Goal: Information Seeking & Learning: Understand process/instructions

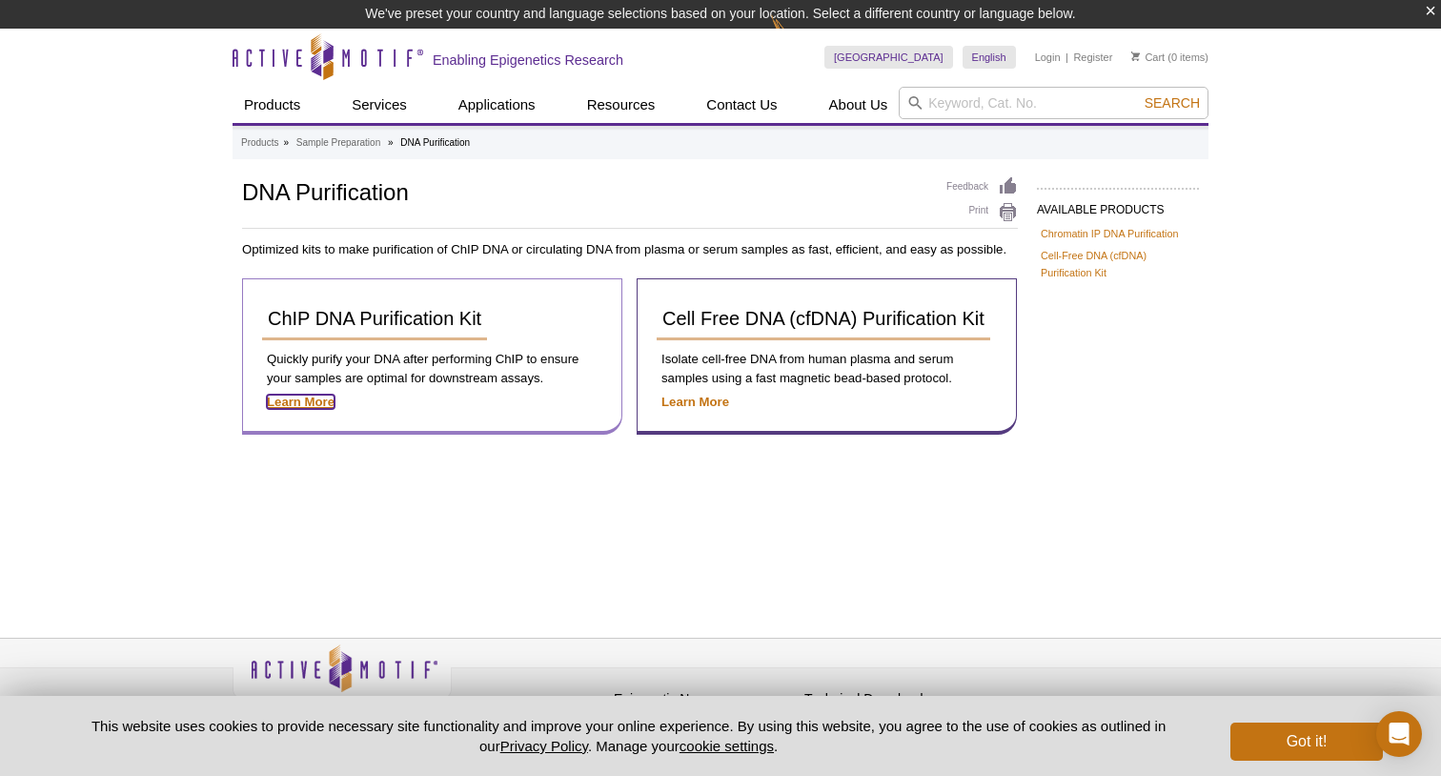
click at [307, 403] on strong "Learn More" at bounding box center [301, 402] width 68 height 14
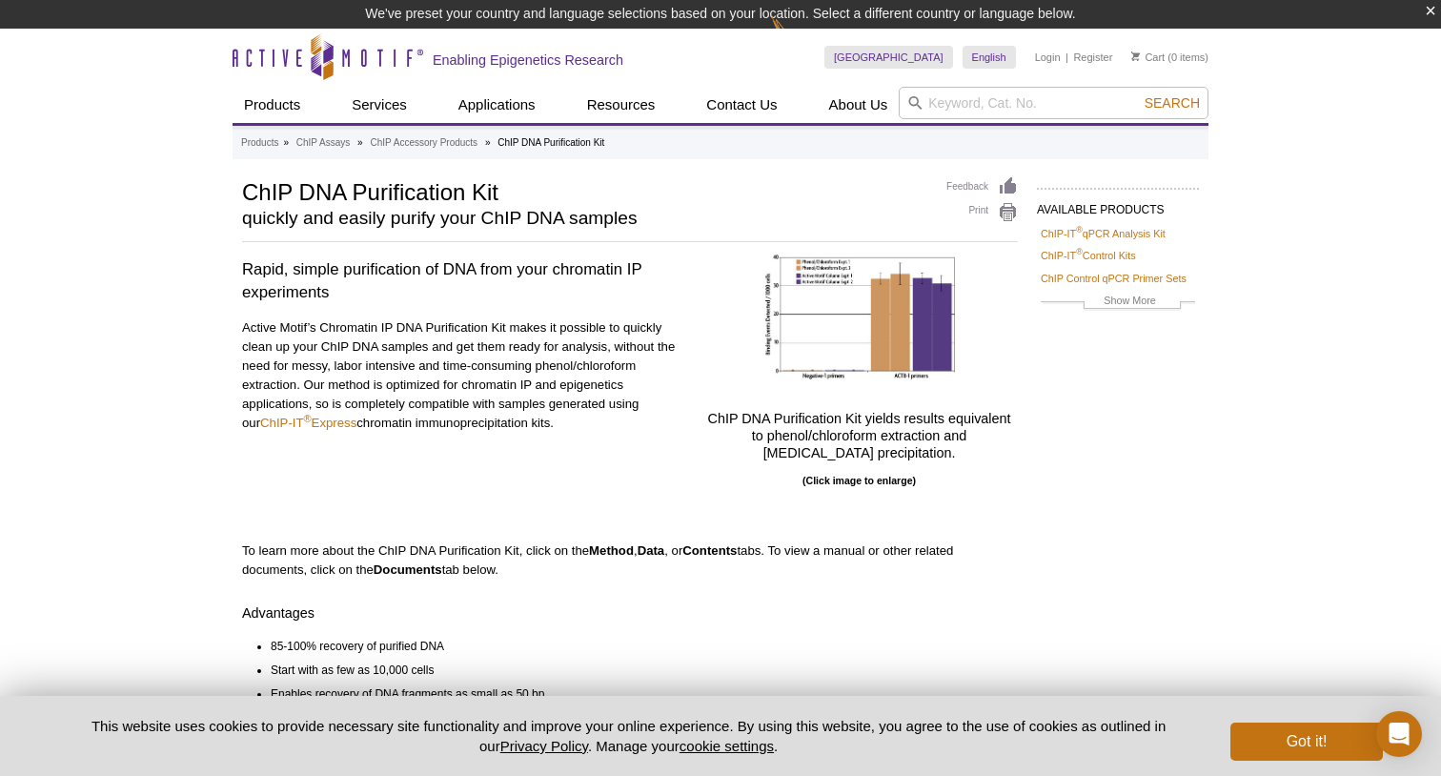
click at [312, 269] on h3 "Rapid, simple purification of DNA from your chromatin IP experiments" at bounding box center [464, 281] width 444 height 46
click at [312, 269] on h3 "Rapid, simple purification of DNA from your chromatin IP experiments" at bounding box center [464, 280] width 444 height 46
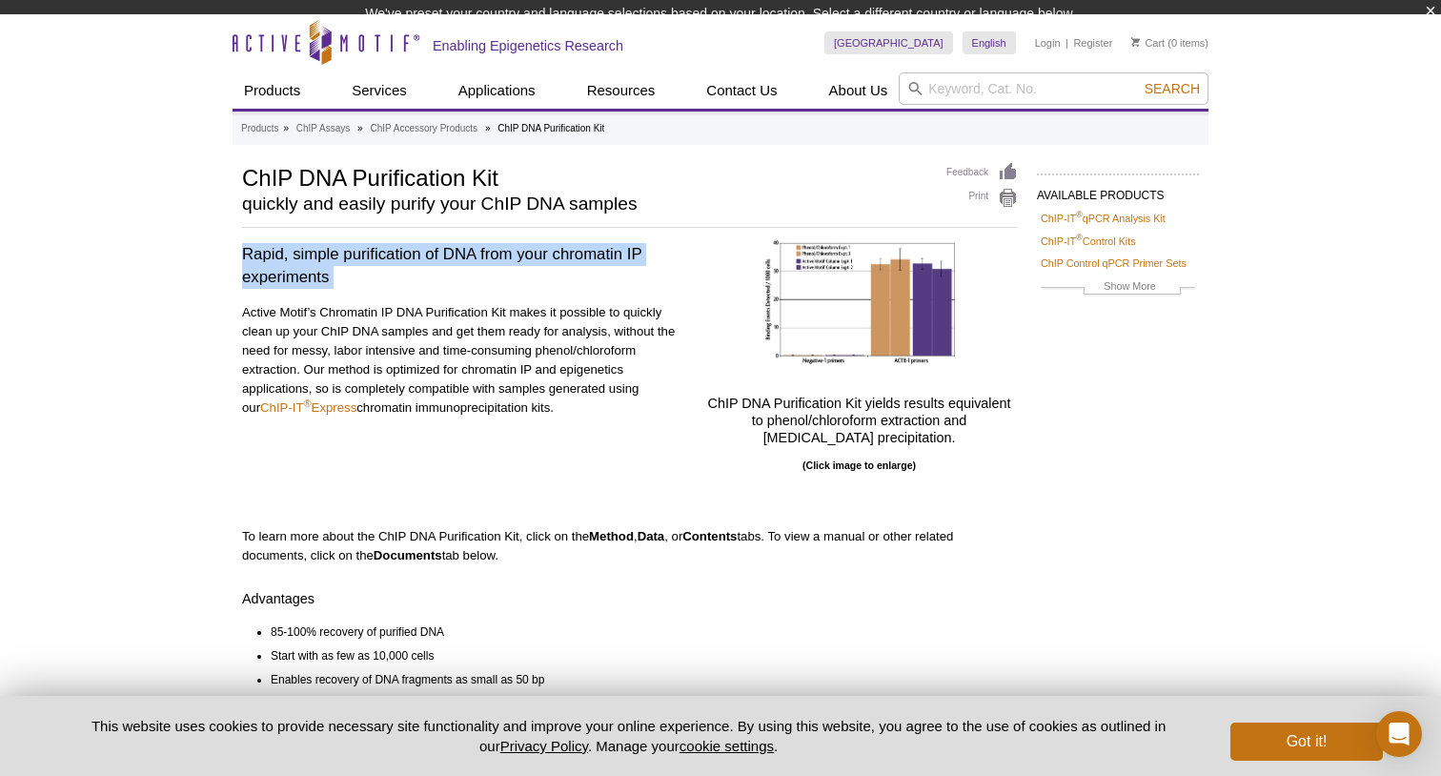
click at [312, 269] on h3 "Rapid, simple purification of DNA from your chromatin IP experiments" at bounding box center [464, 266] width 444 height 46
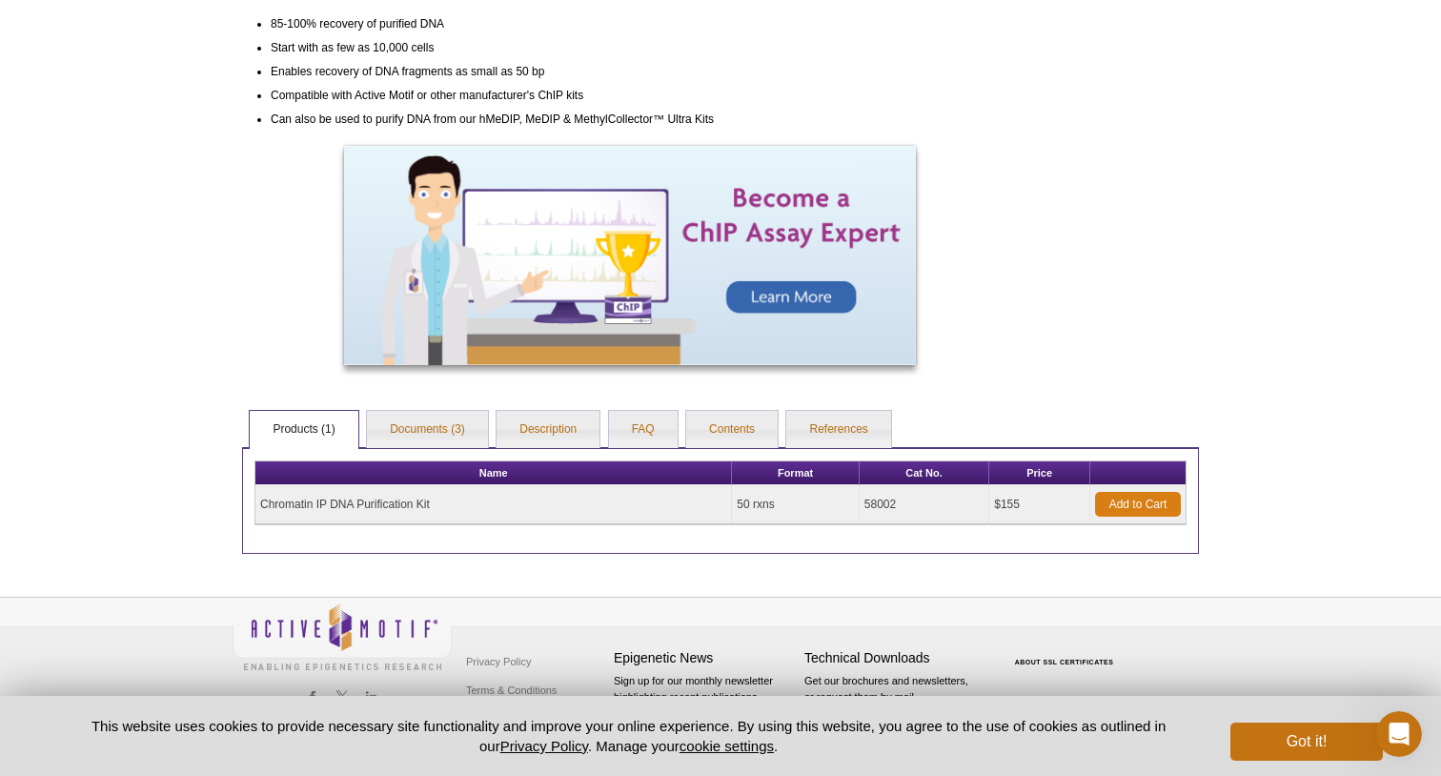
scroll to position [582, 0]
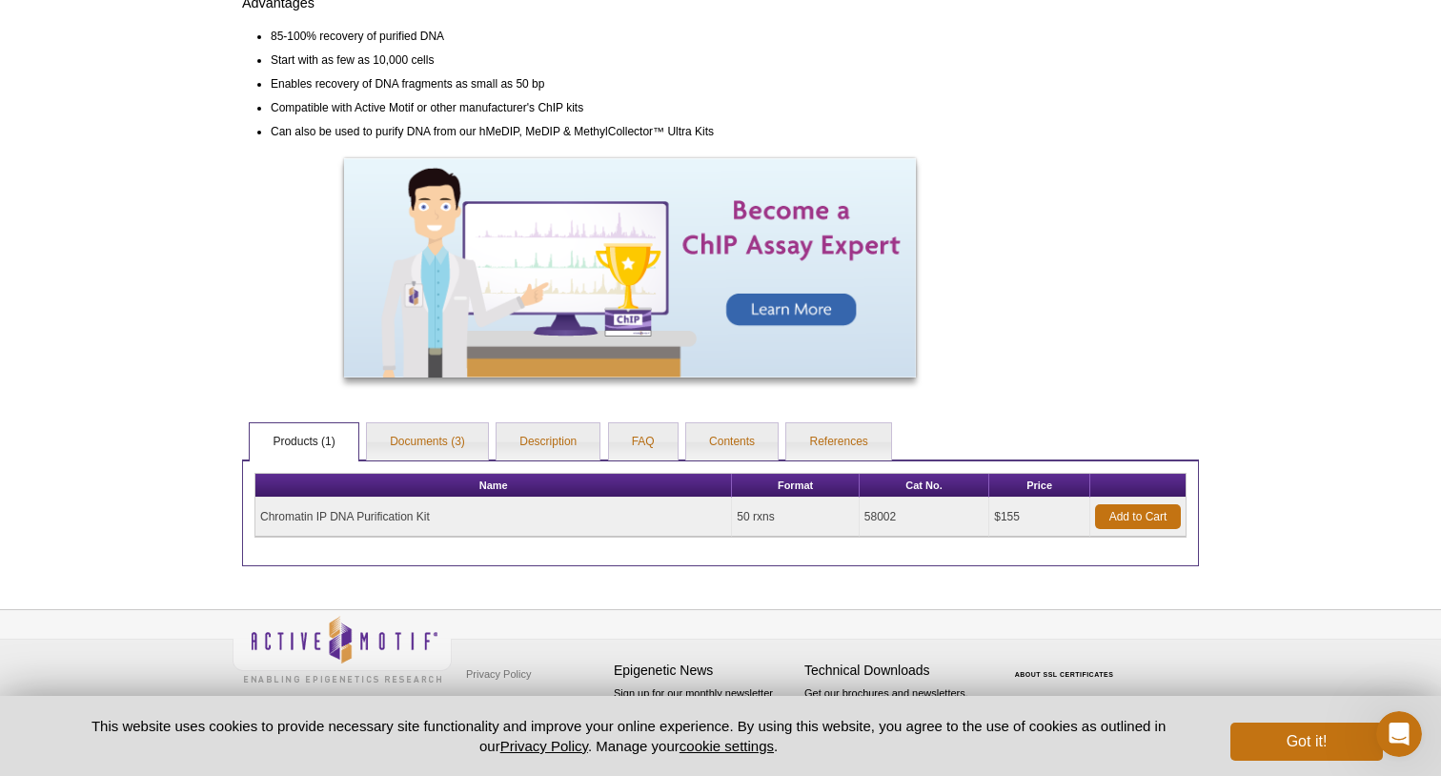
click at [316, 520] on td "Chromatin IP DNA Purification Kit" at bounding box center [493, 517] width 477 height 39
click at [435, 445] on link "Documents (3)" at bounding box center [427, 442] width 121 height 38
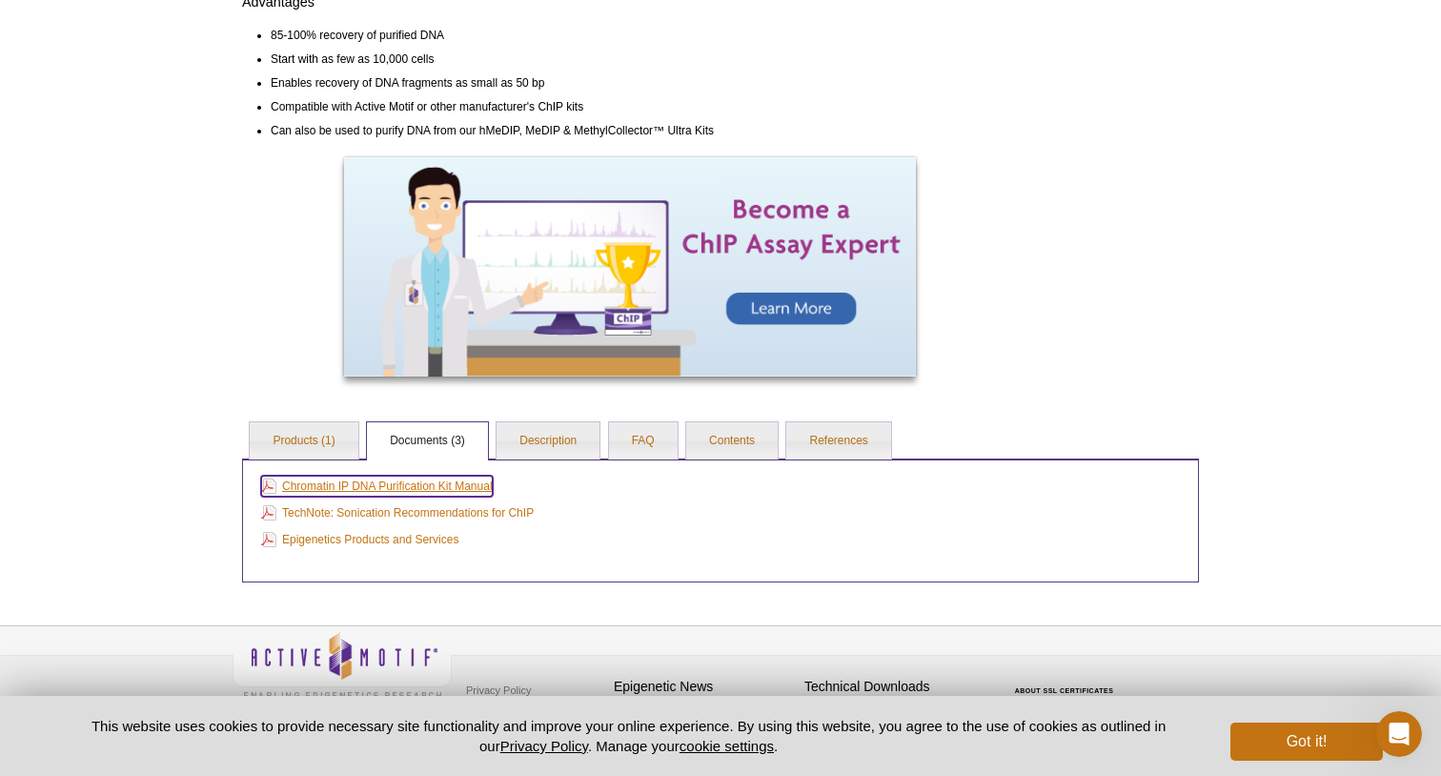
click at [406, 489] on link "Chromatin IP DNA Purification Kit Manual" at bounding box center [377, 486] width 232 height 21
click at [295, 448] on link "Products (1)" at bounding box center [304, 441] width 108 height 38
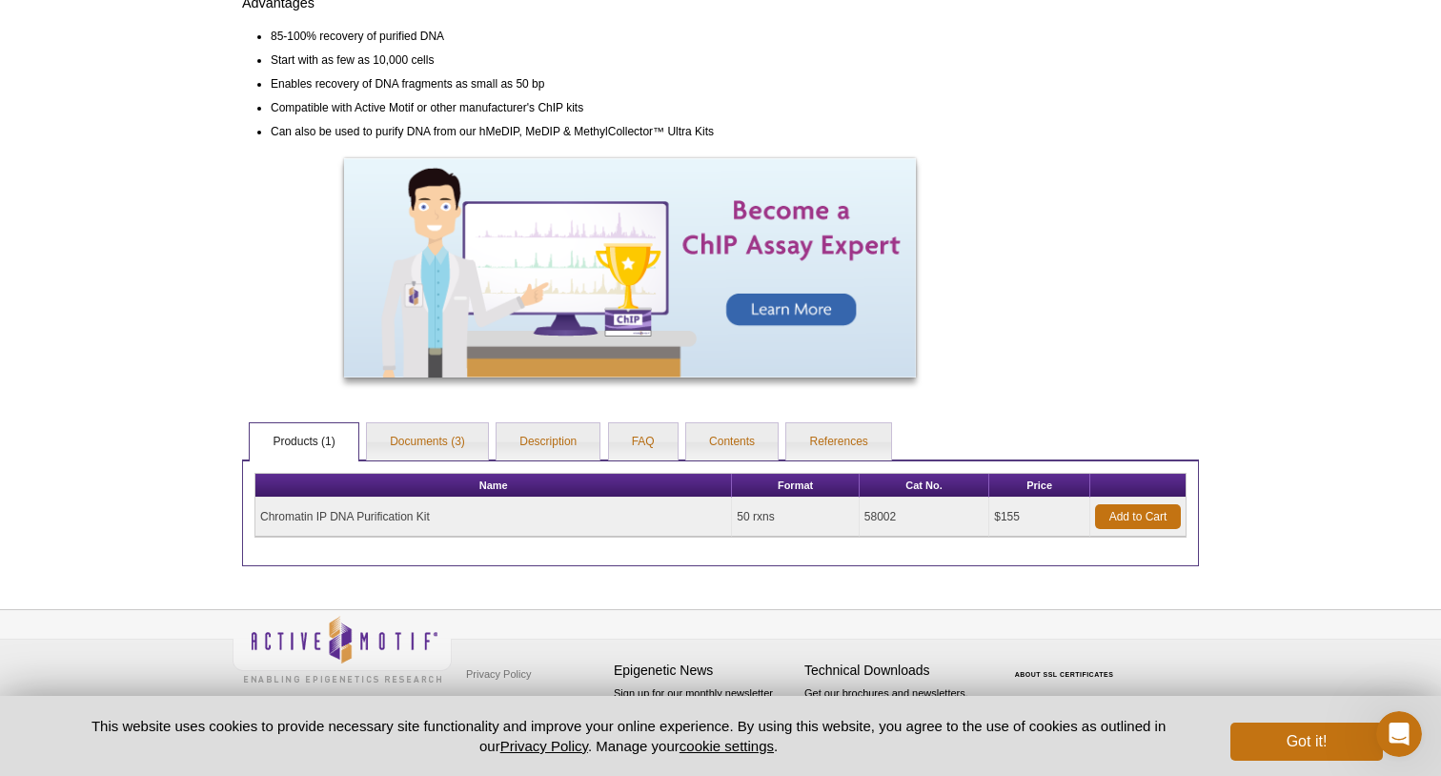
drag, startPoint x: 258, startPoint y: 522, endPoint x: 1023, endPoint y: 513, distance: 764.6
click at [1023, 513] on tr "Chromatin IP DNA Purification Kit 50 rxns 58002 $155 Add to Cart" at bounding box center [720, 517] width 930 height 39
click at [258, 224] on div at bounding box center [630, 270] width 776 height 225
click at [401, 452] on link "Documents (3)" at bounding box center [427, 442] width 121 height 38
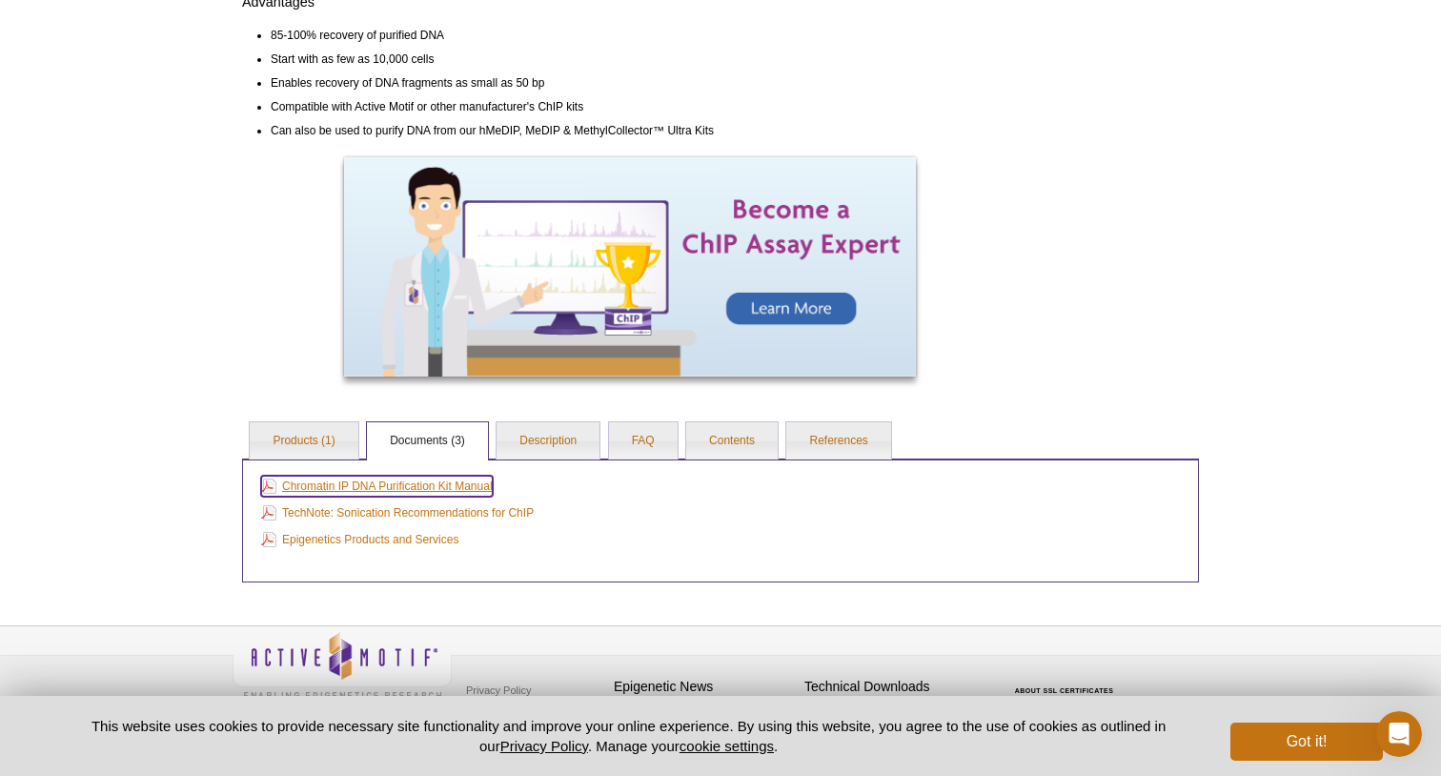
click at [368, 492] on link "Chromatin IP DNA Purification Kit Manual" at bounding box center [377, 486] width 232 height 21
